Goal: Task Accomplishment & Management: Manage account settings

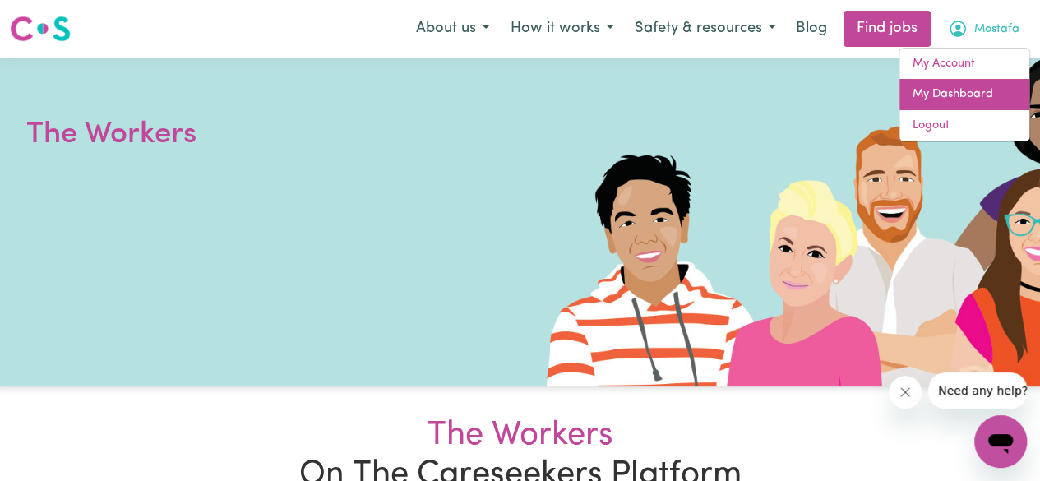
click at [973, 95] on link "My Dashboard" at bounding box center [964, 94] width 130 height 31
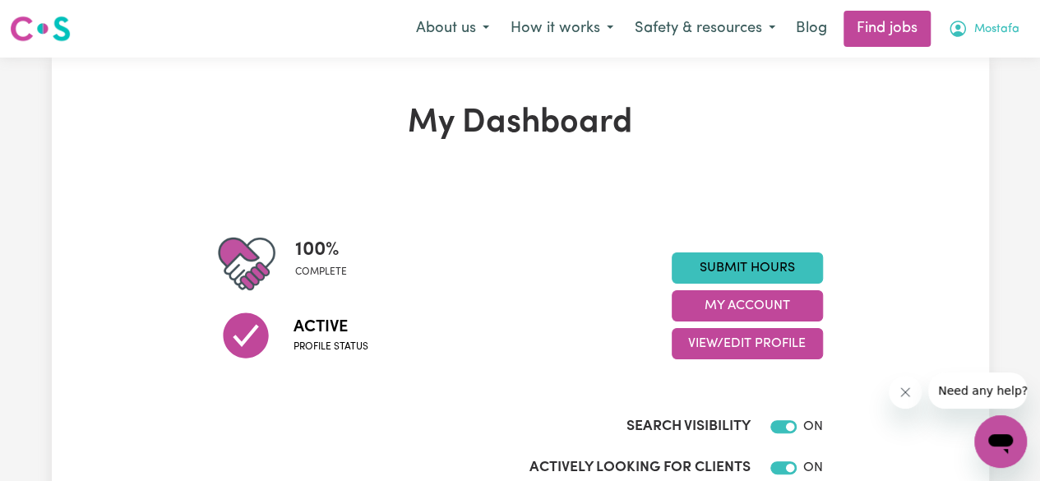
click at [1019, 40] on button "Mostafa" at bounding box center [983, 29] width 93 height 35
click at [1013, 28] on button "Mostafa" at bounding box center [983, 29] width 93 height 35
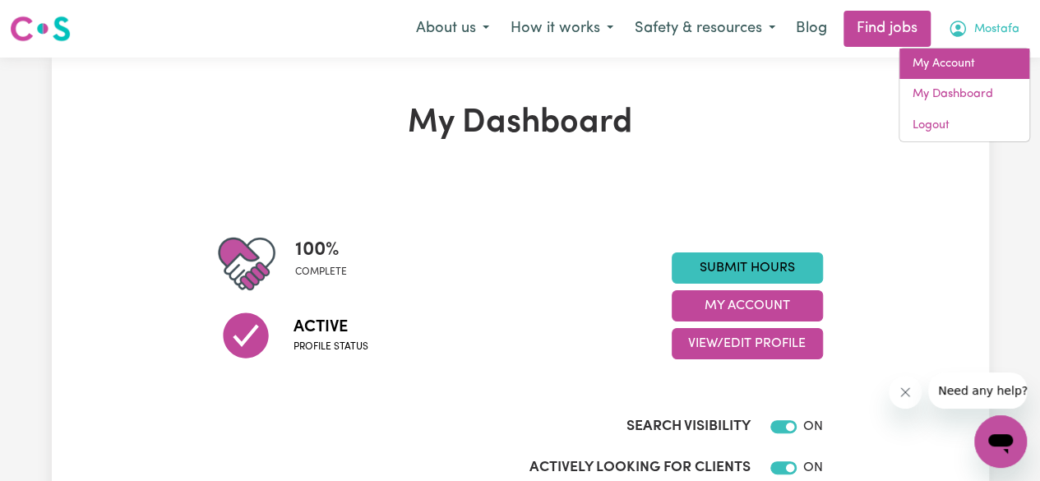
click at [961, 70] on link "My Account" at bounding box center [964, 64] width 130 height 31
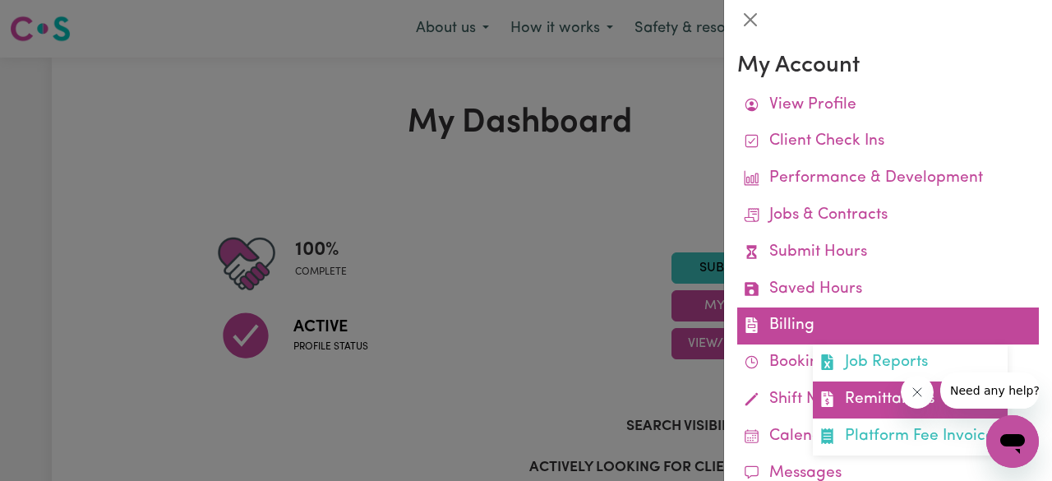
click at [871, 399] on link "Remittances" at bounding box center [910, 399] width 195 height 37
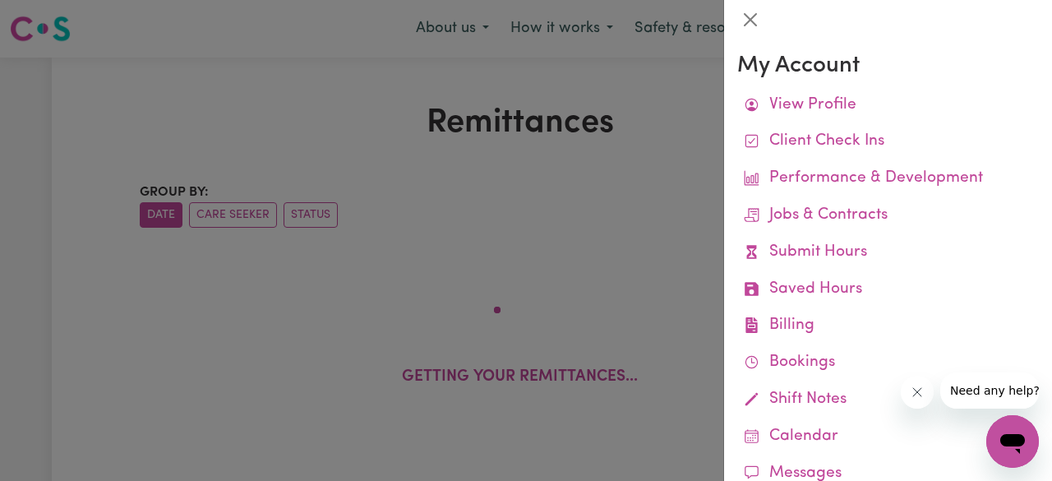
click at [41, 98] on div at bounding box center [526, 240] width 1052 height 481
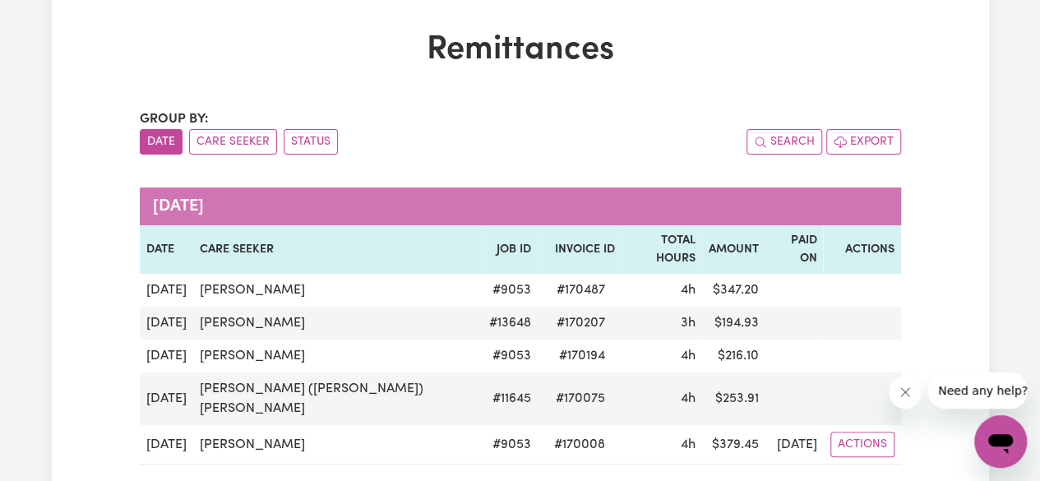
scroll to position [72, 0]
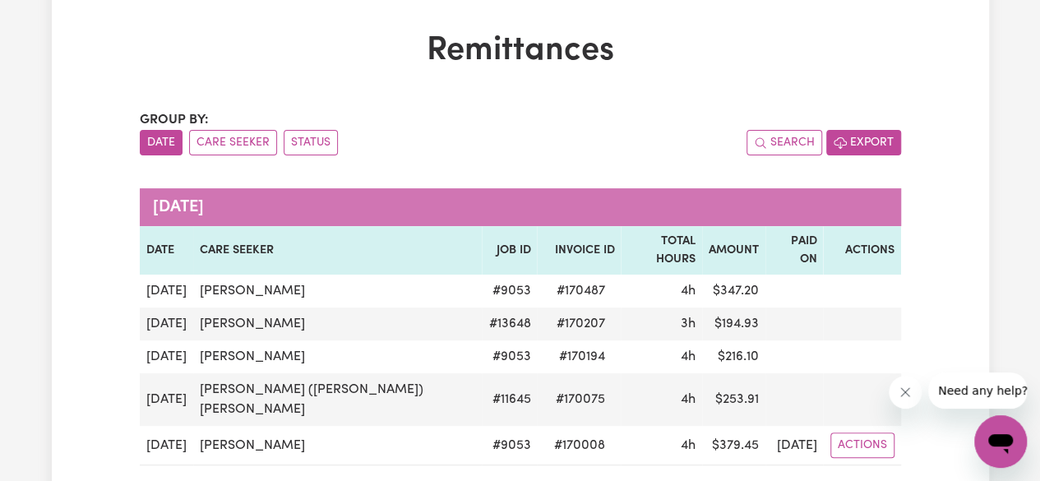
click at [865, 148] on button "Export" at bounding box center [863, 142] width 75 height 25
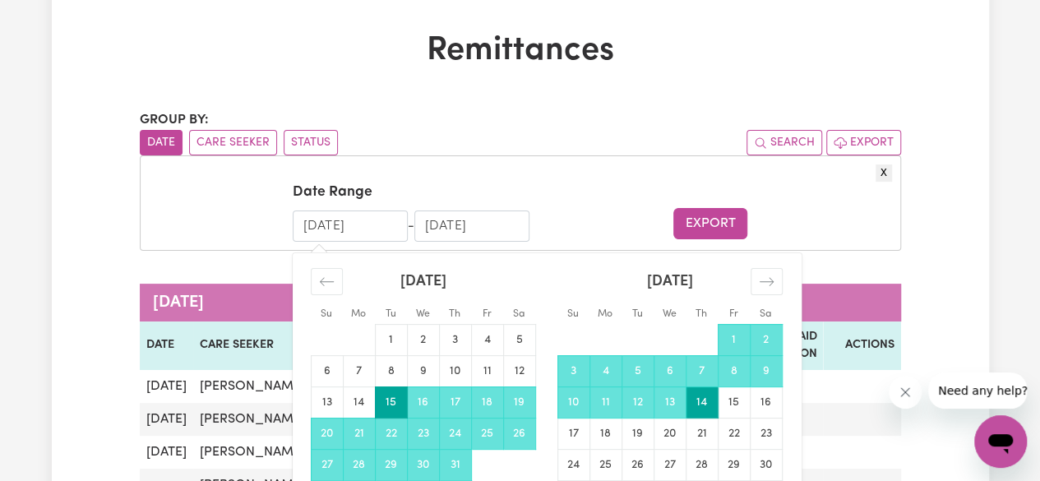
click at [337, 224] on input "[DATE]" at bounding box center [350, 225] width 115 height 31
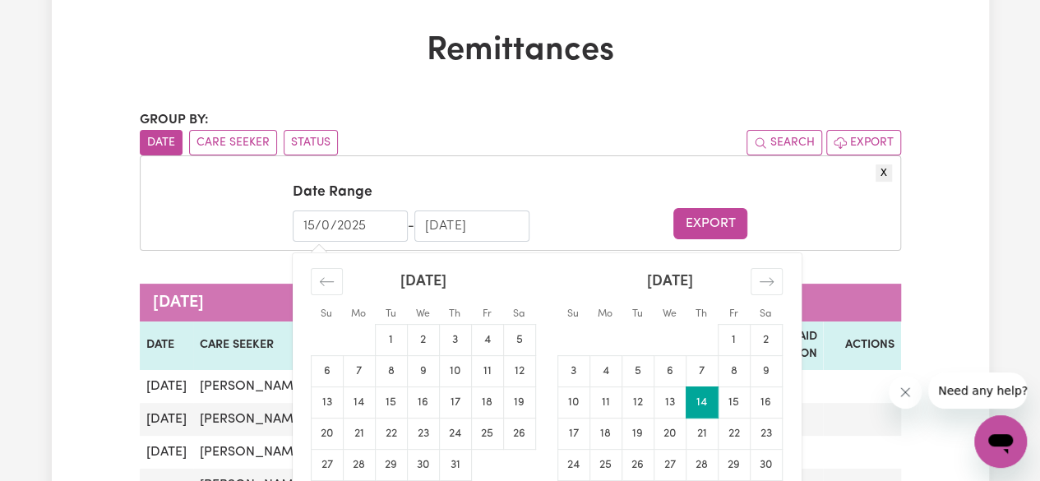
click at [328, 224] on input "15/0/2025" at bounding box center [350, 225] width 115 height 31
type input "[DATE]"
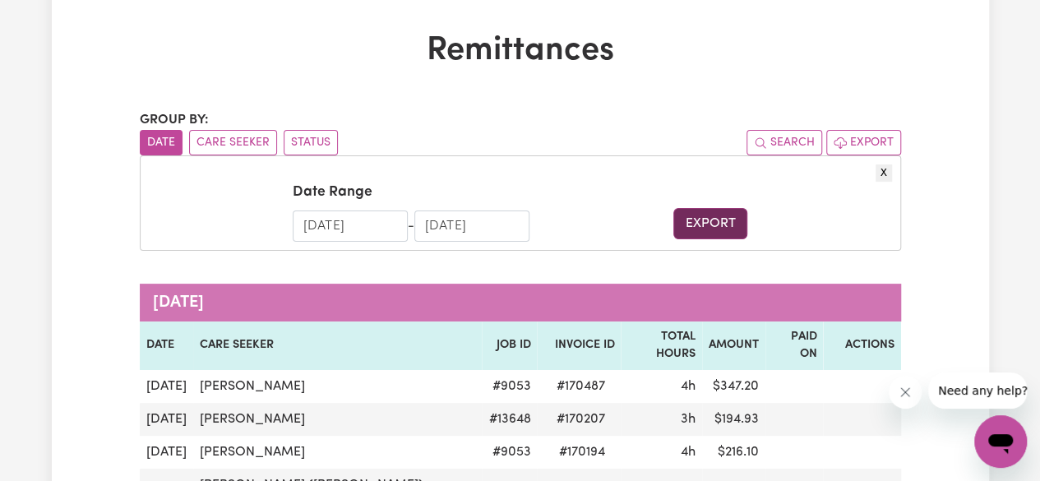
click at [704, 217] on button "Export" at bounding box center [710, 223] width 74 height 31
